Goal: Find specific page/section: Find specific page/section

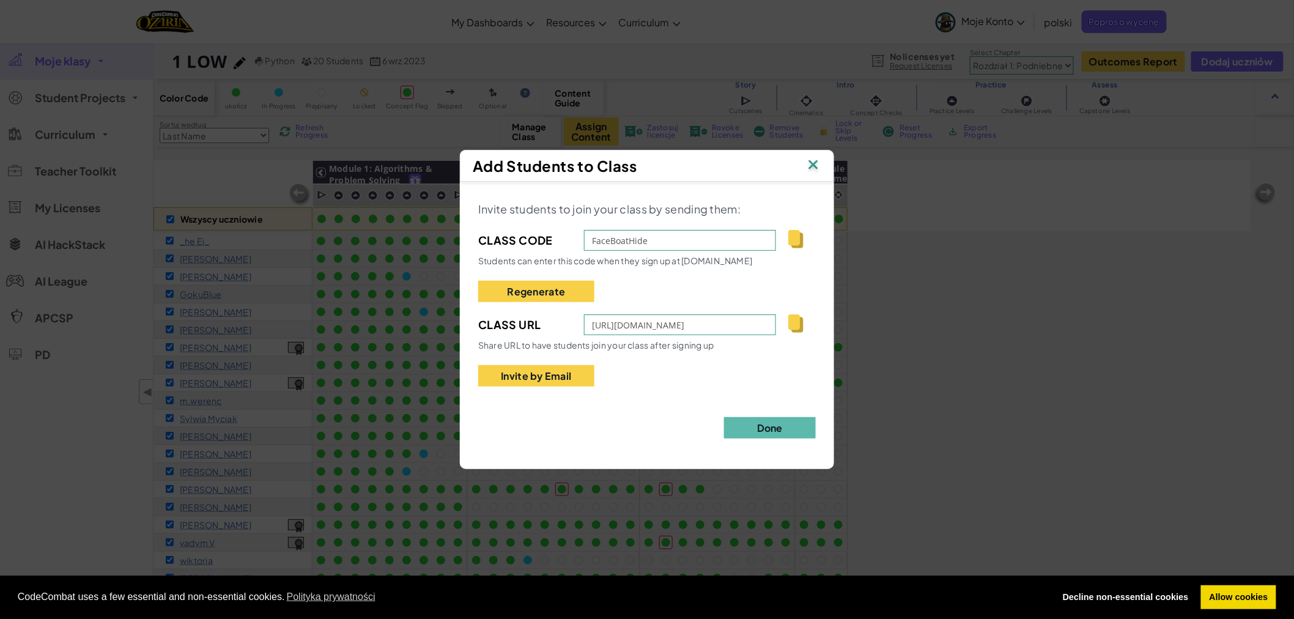
scroll to position [1, 0]
click at [816, 163] on img at bounding box center [813, 166] width 16 height 18
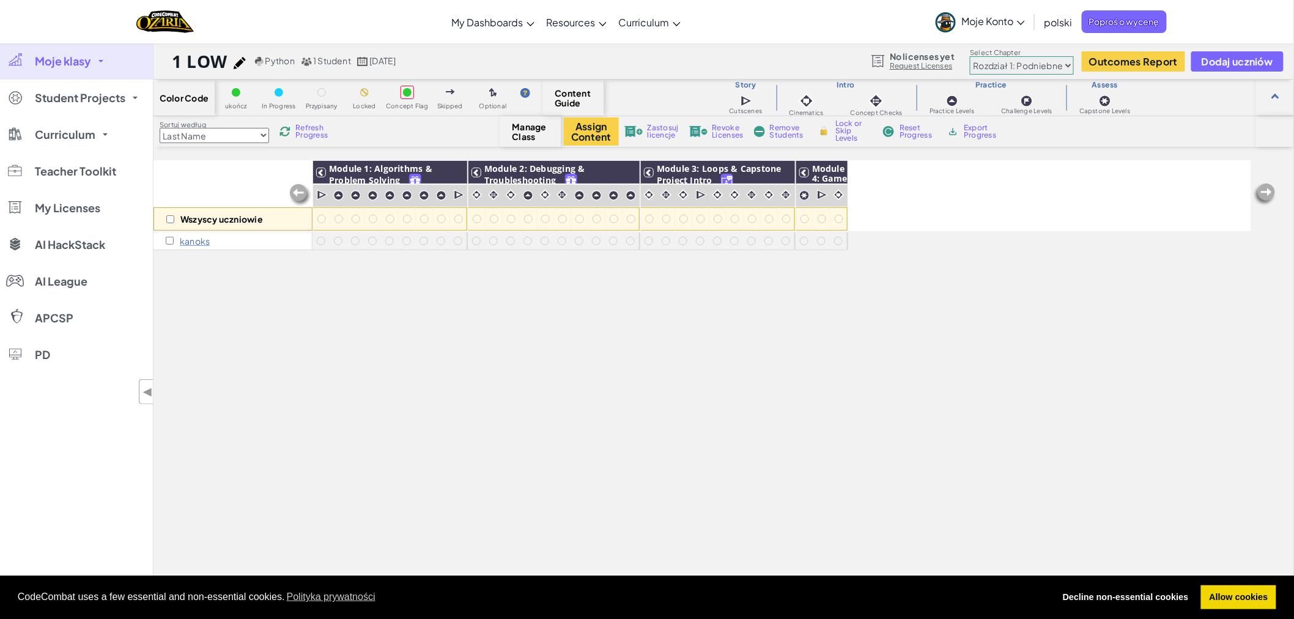
click at [197, 239] on p "kanoks" at bounding box center [195, 241] width 30 height 10
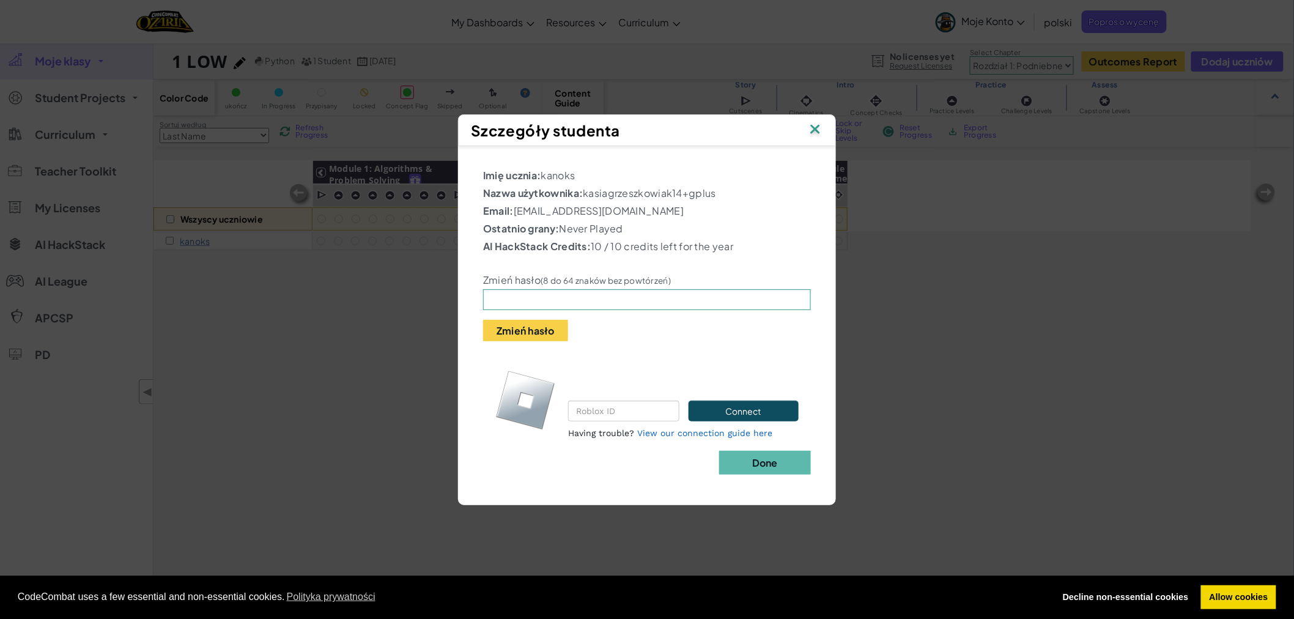
click at [811, 126] on img at bounding box center [815, 130] width 16 height 18
